Goal: Information Seeking & Learning: Learn about a topic

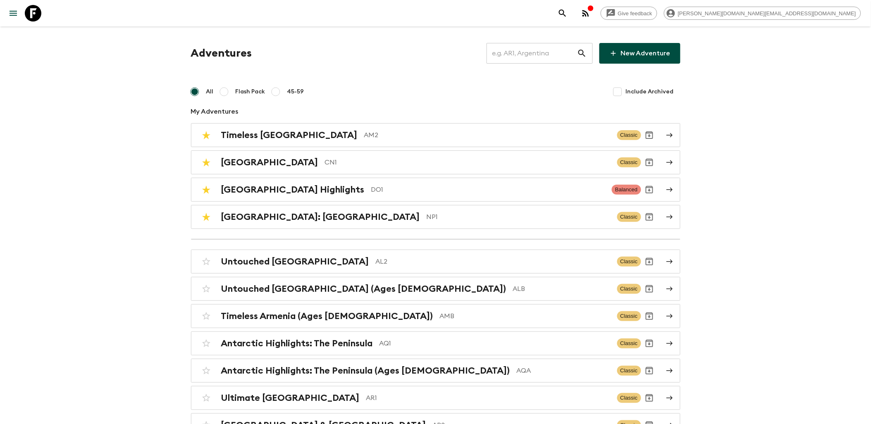
click at [534, 62] on input "text" at bounding box center [532, 53] width 91 height 23
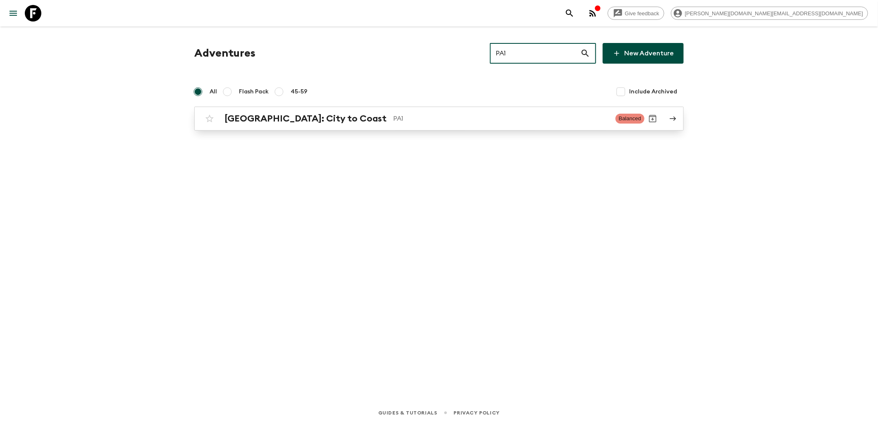
type input "PA1"
click at [304, 122] on h2 "[GEOGRAPHIC_DATA]: City to Coast" at bounding box center [306, 118] width 162 height 11
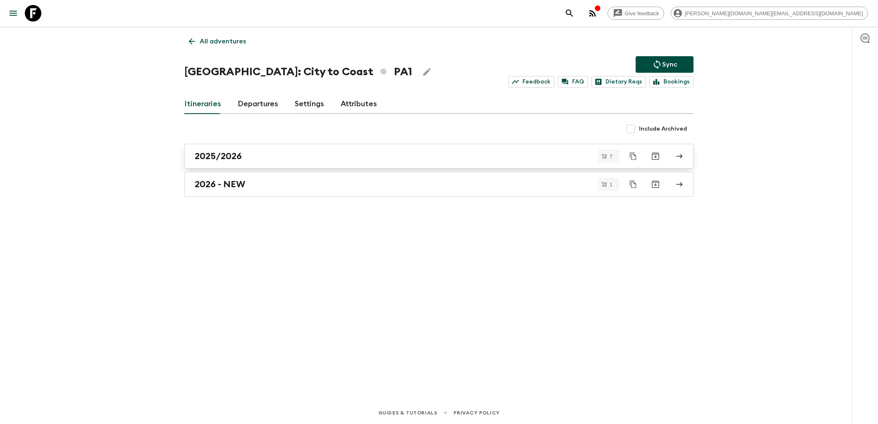
click at [263, 159] on div "2025/2026" at bounding box center [431, 156] width 473 height 11
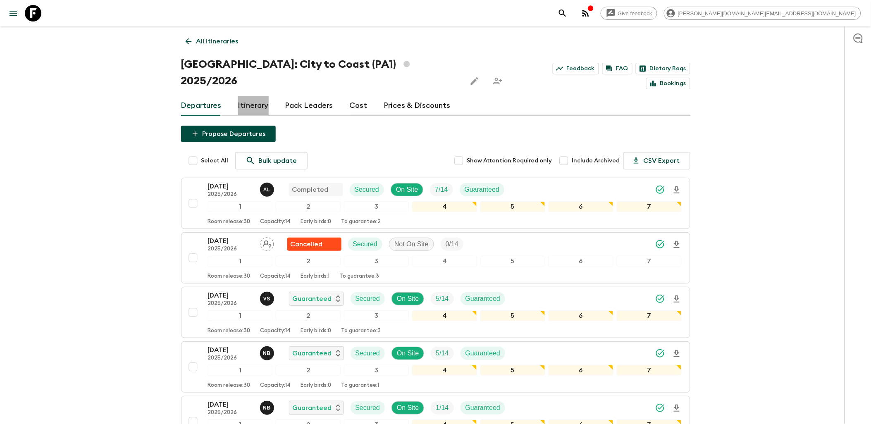
click at [251, 96] on link "Itinerary" at bounding box center [253, 106] width 31 height 20
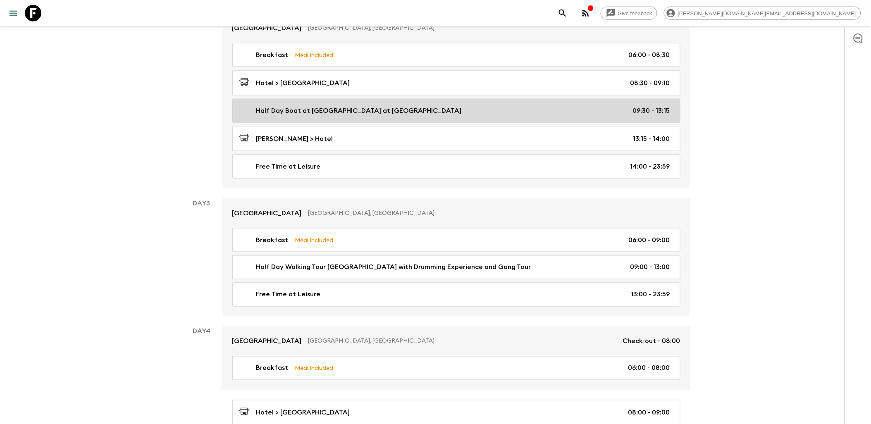
scroll to position [321, 0]
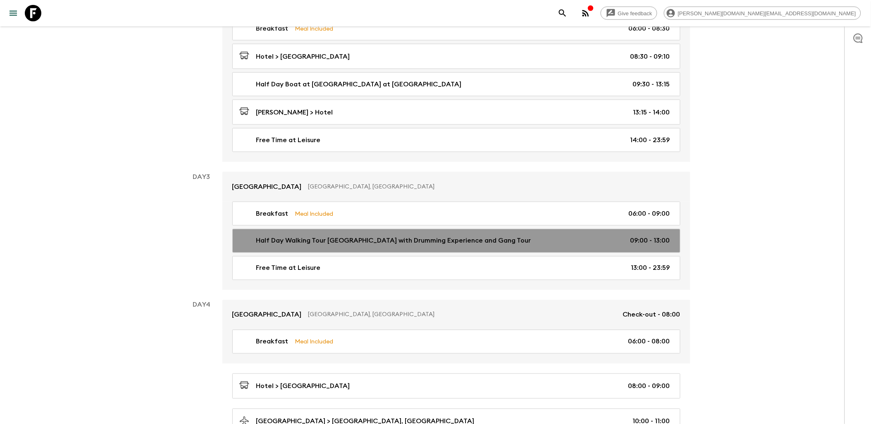
click at [459, 236] on p "Half Day Walking Tour [GEOGRAPHIC_DATA] with Drumming Experience and Gang Tour" at bounding box center [393, 241] width 275 height 10
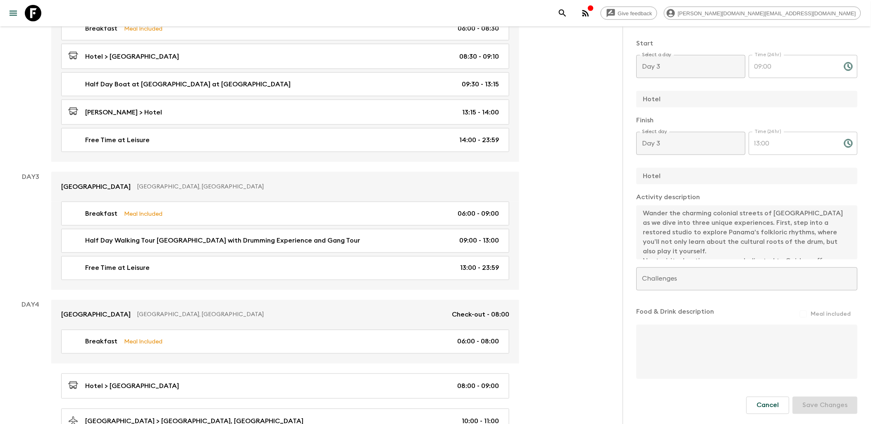
scroll to position [199, 0]
click at [845, 255] on div "Wander the charming colonial streets of [GEOGRAPHIC_DATA] as we dive into three…" at bounding box center [747, 233] width 221 height 54
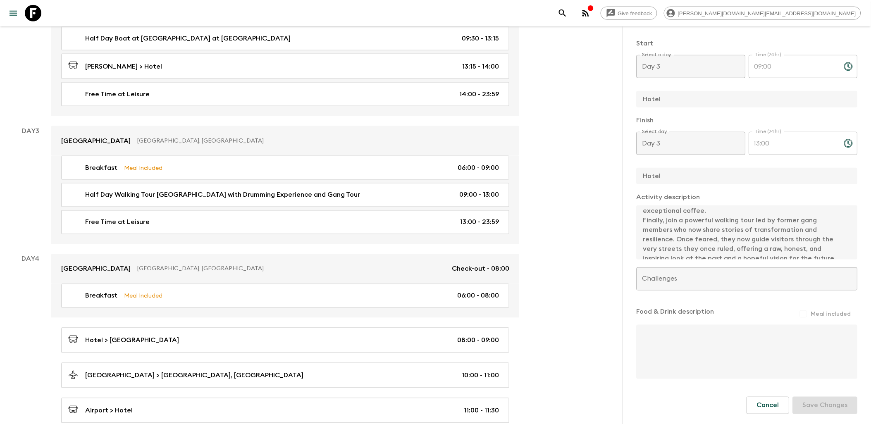
scroll to position [85, 0]
